Goal: Book appointment/travel/reservation

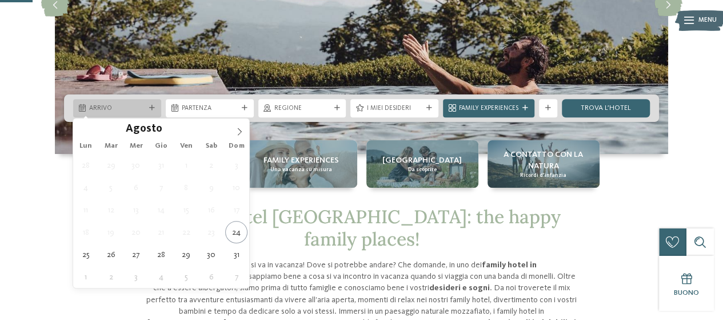
click at [133, 107] on span "Arrivo" at bounding box center [117, 108] width 56 height 9
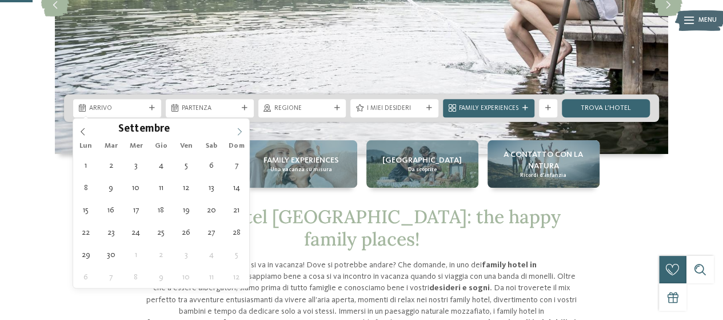
click at [244, 128] on span at bounding box center [239, 127] width 19 height 19
type input "****"
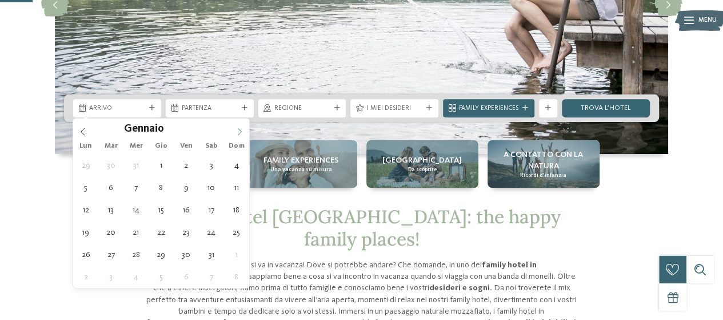
click at [244, 128] on span at bounding box center [239, 127] width 19 height 19
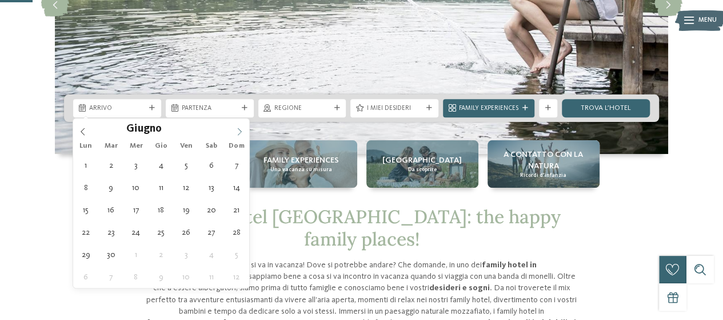
click at [244, 128] on span at bounding box center [239, 127] width 19 height 19
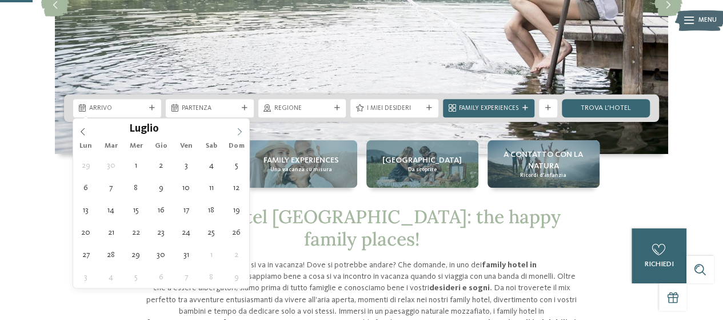
click at [244, 128] on span at bounding box center [239, 127] width 19 height 19
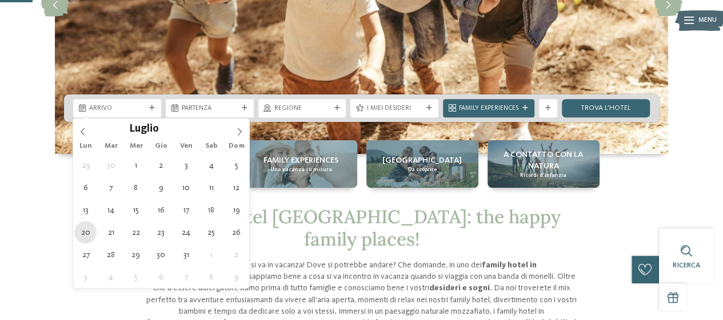
type div "[DATE]"
type input "****"
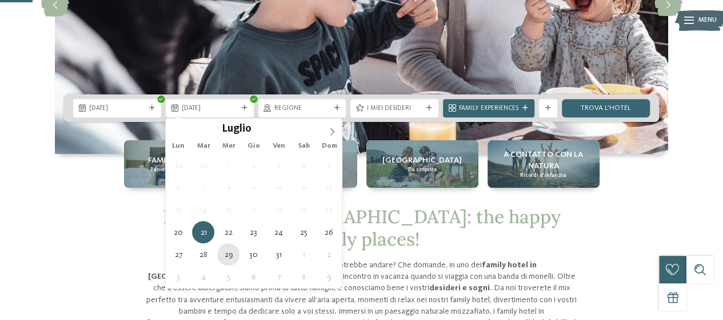
type div "[DATE]"
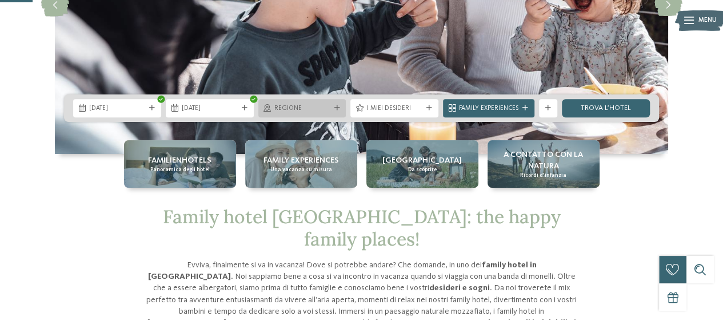
click at [315, 108] on span "Regione" at bounding box center [302, 108] width 56 height 9
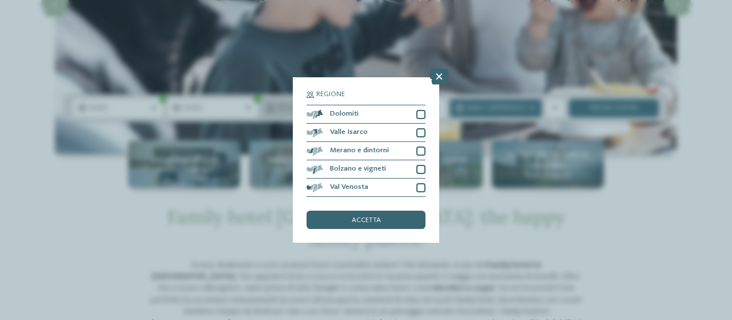
click at [315, 108] on div "Dolomiti" at bounding box center [366, 114] width 119 height 18
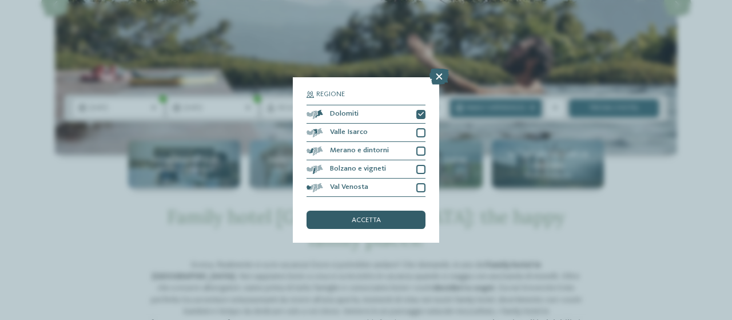
click at [343, 220] on div "accetta" at bounding box center [366, 219] width 119 height 18
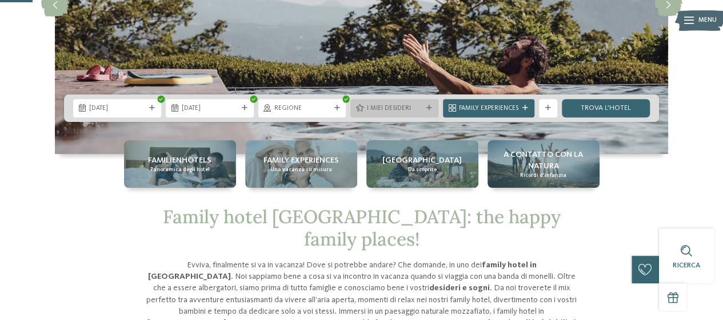
click at [367, 104] on span "I miei desideri" at bounding box center [395, 108] width 56 height 9
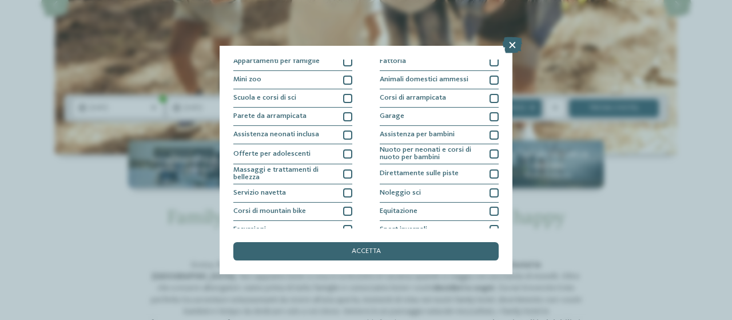
scroll to position [160, 0]
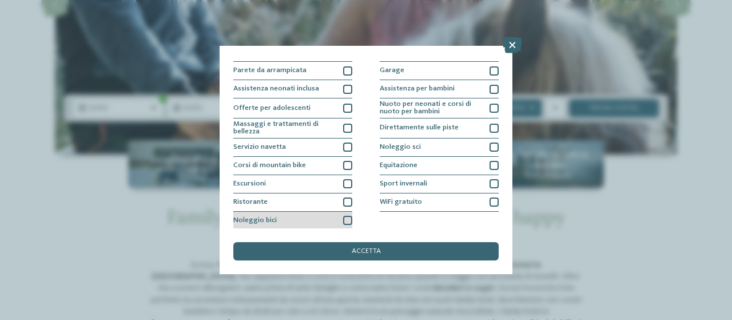
drag, startPoint x: 347, startPoint y: 202, endPoint x: 347, endPoint y: 211, distance: 9.1
click at [347, 211] on div "Piscina coperta o con collegamento a piscina esterna Piscina all'aperto Piscina…" at bounding box center [365, 72] width 265 height 316
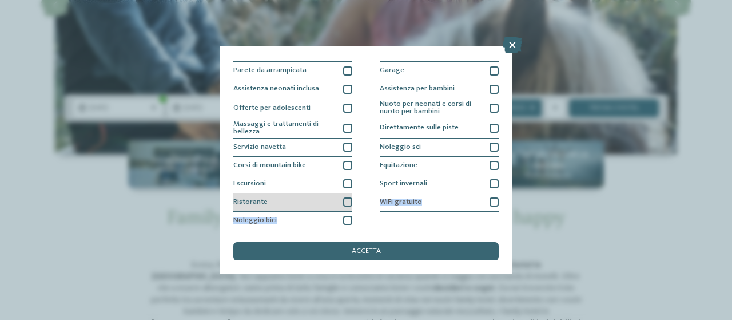
click at [347, 198] on div at bounding box center [347, 201] width 9 height 9
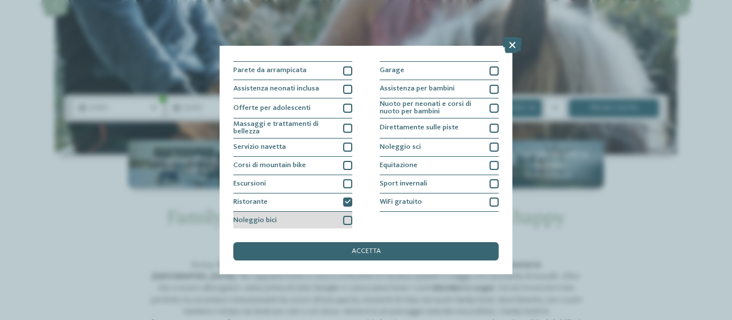
click at [344, 212] on div "Noleggio bici" at bounding box center [292, 221] width 119 height 18
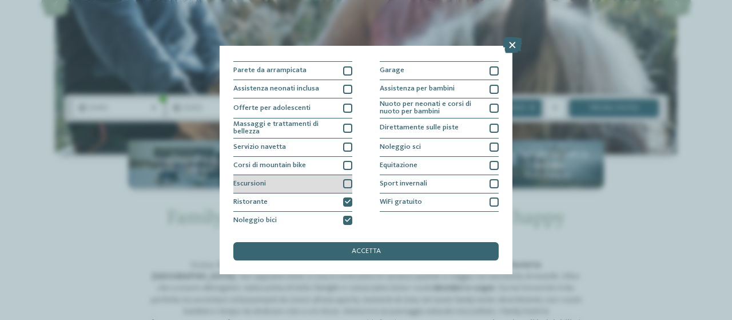
click at [347, 177] on div "Escursioni" at bounding box center [292, 184] width 119 height 18
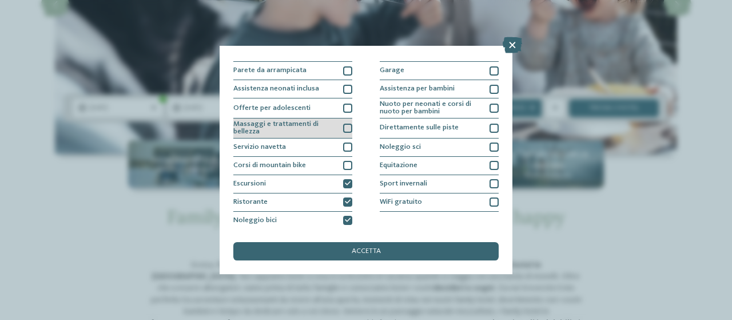
click at [348, 130] on div at bounding box center [347, 128] width 9 height 9
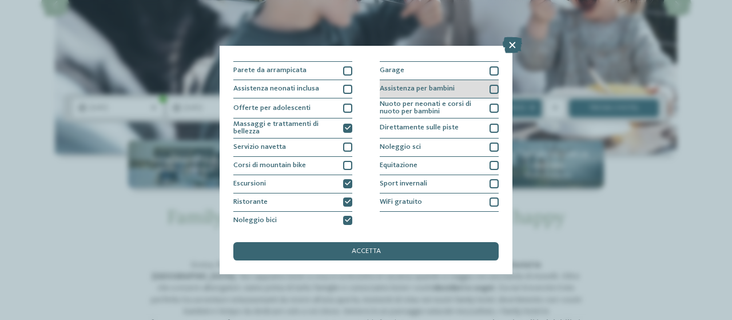
click at [490, 86] on div at bounding box center [494, 89] width 9 height 9
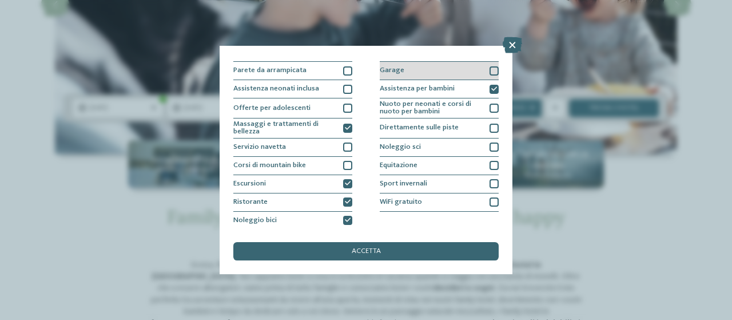
click at [492, 68] on div at bounding box center [494, 70] width 9 height 9
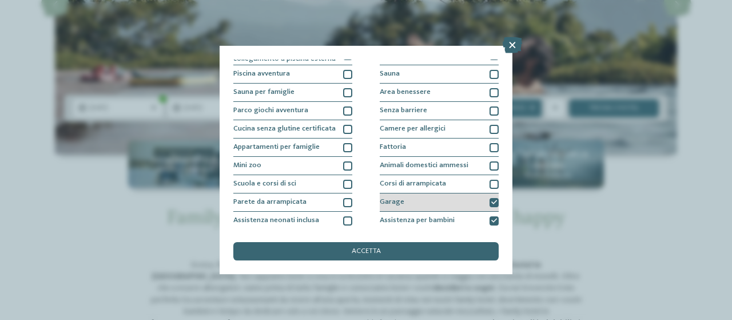
scroll to position [27, 0]
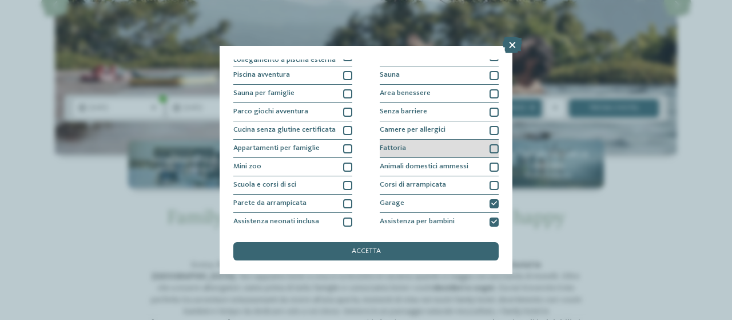
click at [490, 149] on div at bounding box center [494, 148] width 9 height 9
click at [491, 149] on icon at bounding box center [494, 149] width 6 height 6
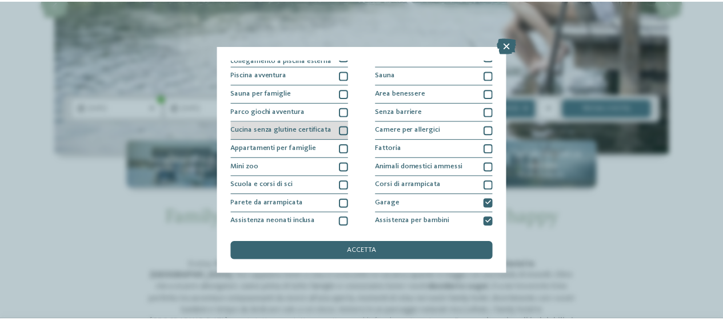
scroll to position [0, 0]
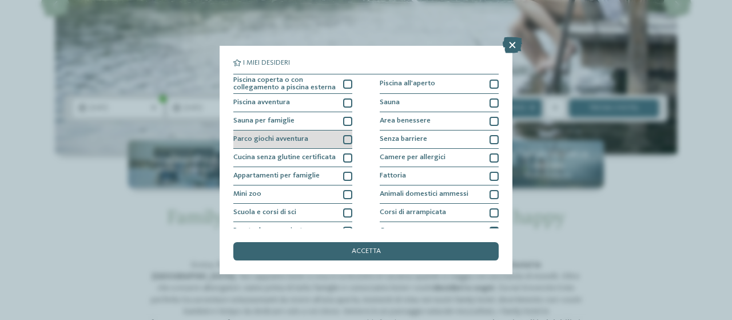
click at [343, 140] on div at bounding box center [347, 139] width 9 height 9
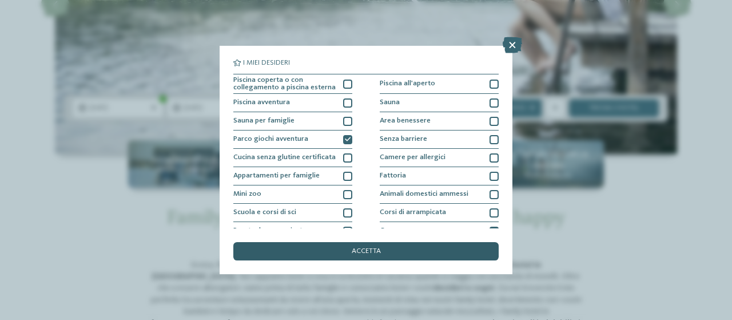
click at [364, 256] on div "accetta" at bounding box center [365, 251] width 265 height 18
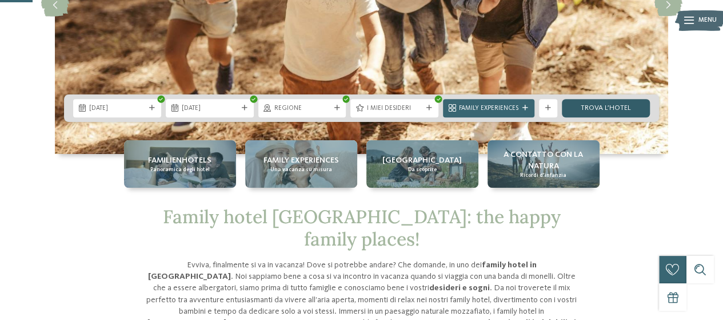
click at [596, 101] on link "trova l’hotel" at bounding box center [606, 108] width 88 height 18
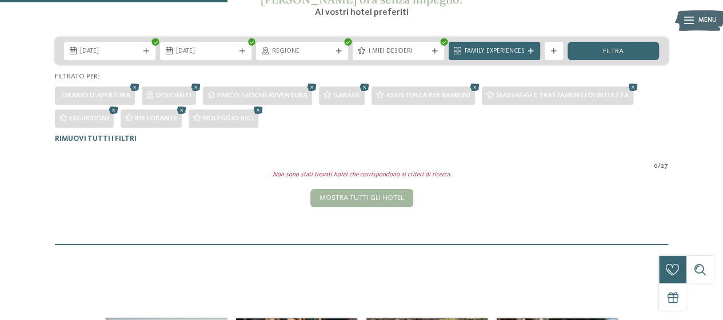
scroll to position [198, 0]
